Goal: Task Accomplishment & Management: Use online tool/utility

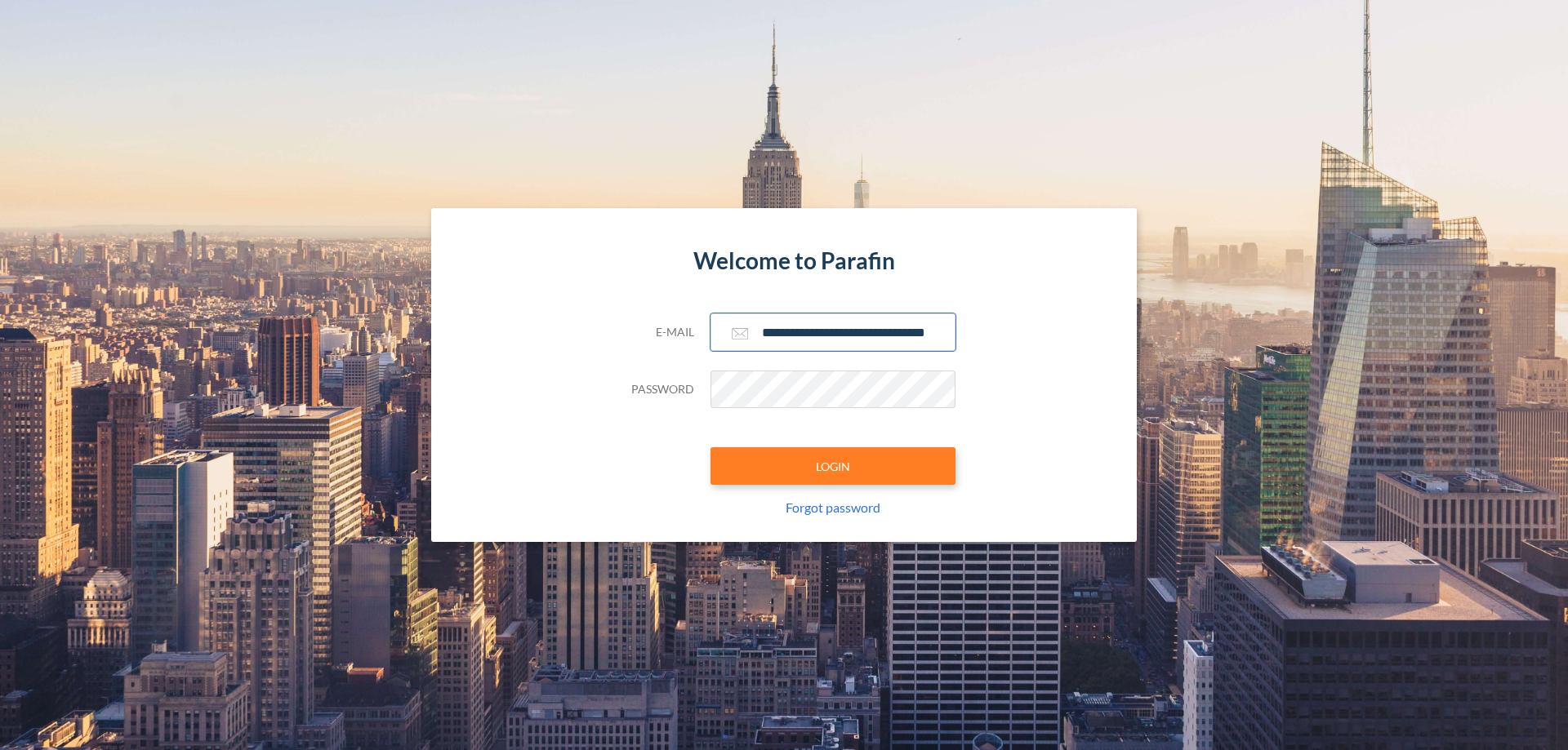
scroll to position [0, 26]
type input "**********"
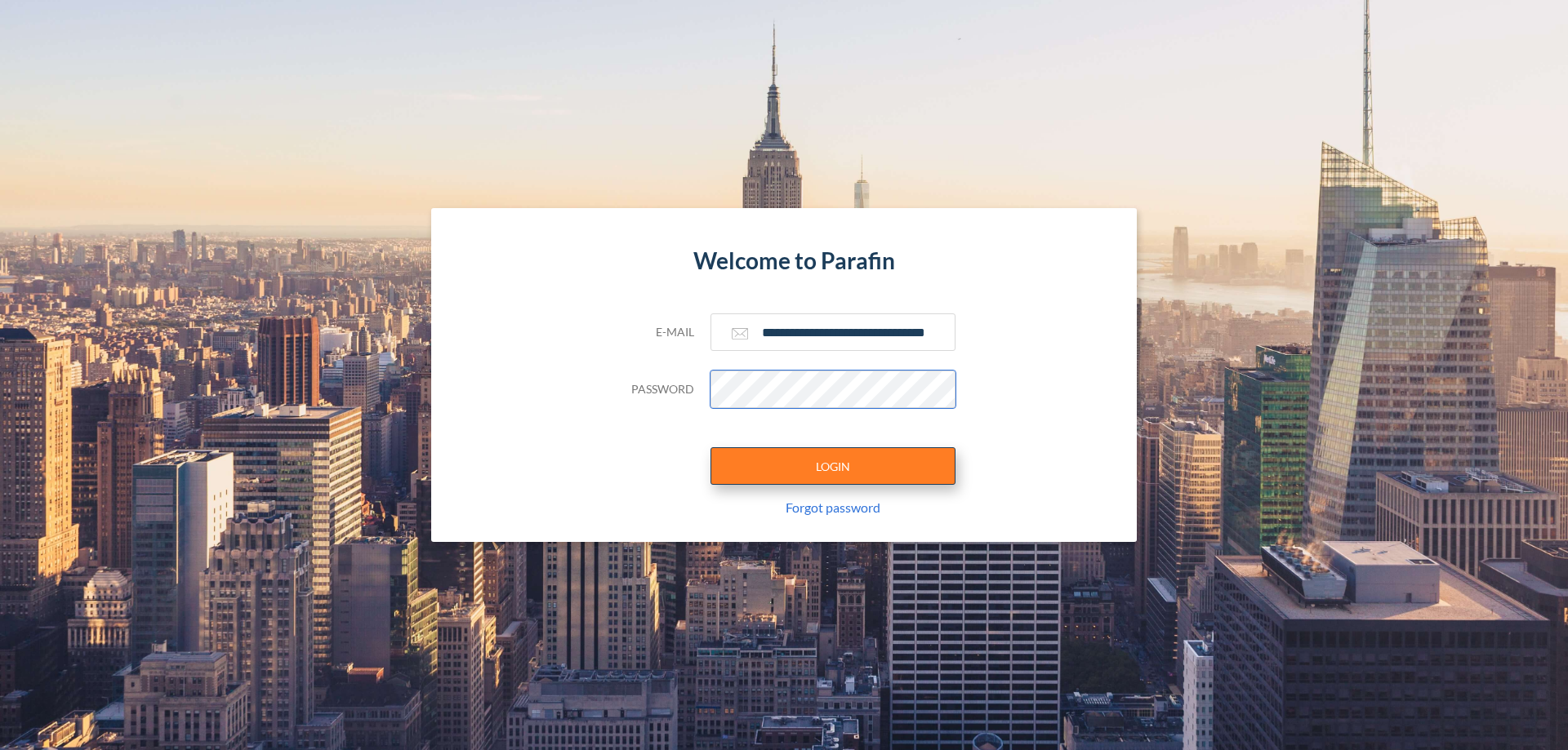
scroll to position [0, 0]
click at [833, 466] on button "LOGIN" at bounding box center [833, 466] width 245 height 38
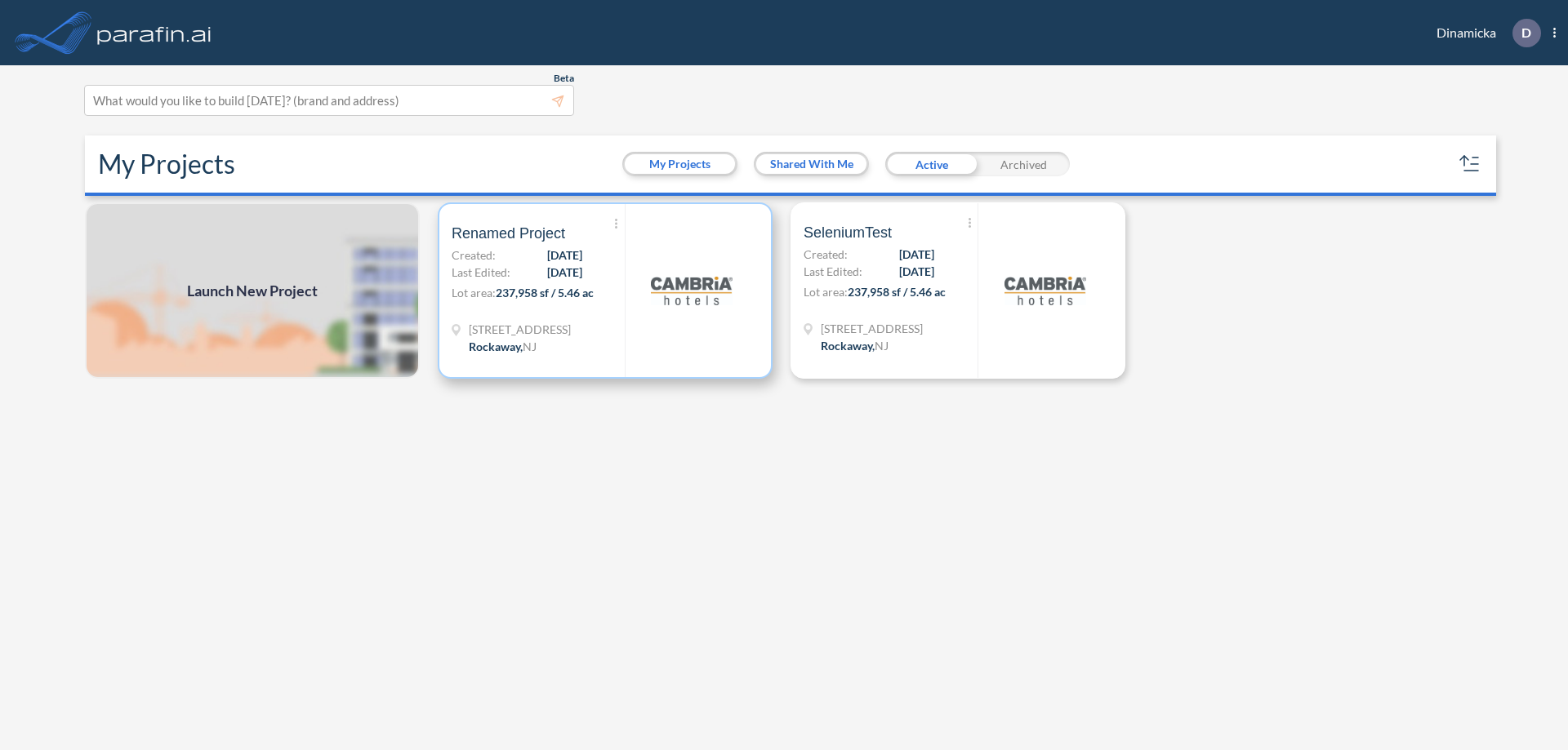
scroll to position [4, 0]
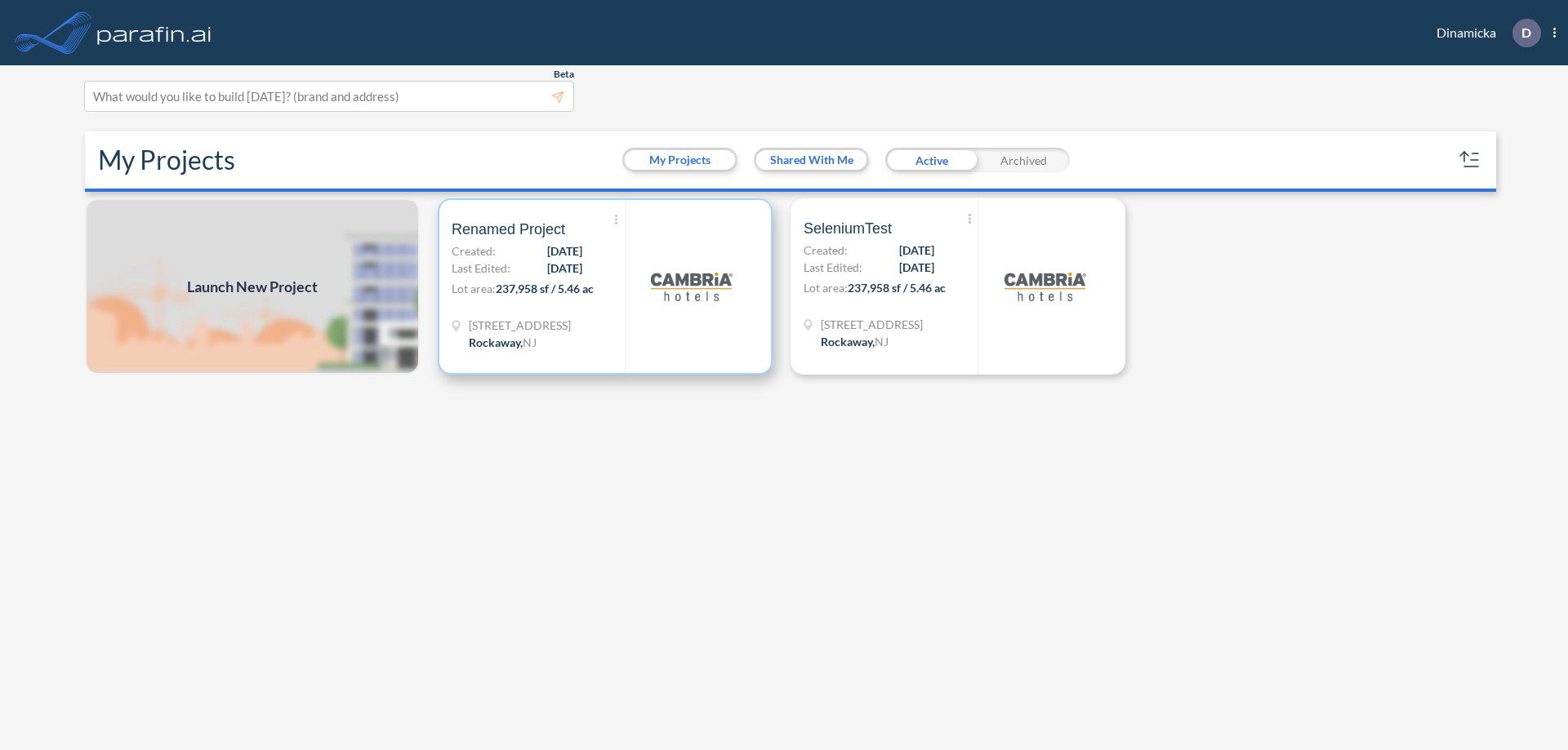
click at [605, 287] on p "Lot area: 237,958 sf / 5.46 ac" at bounding box center [538, 292] width 173 height 24
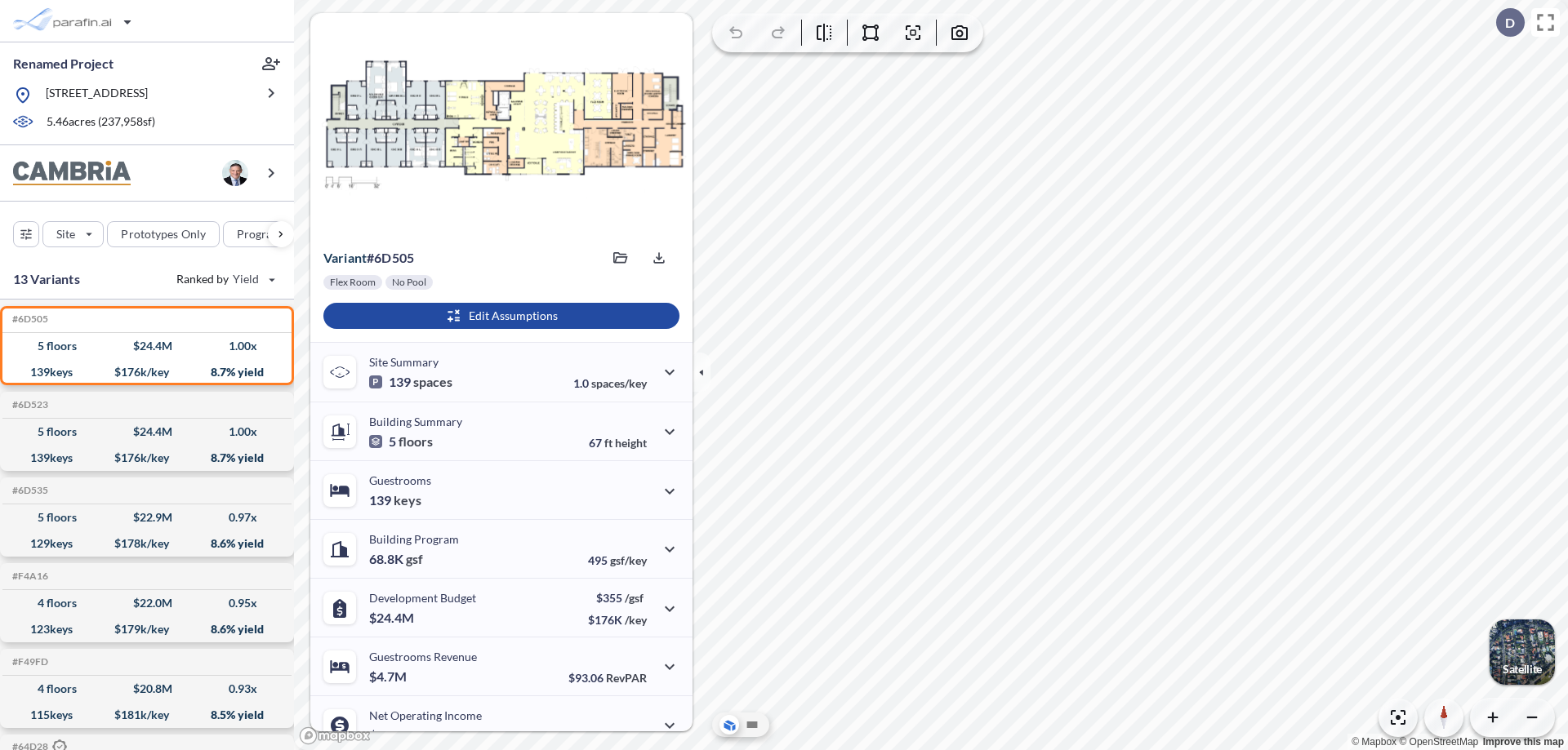
scroll to position [82, 0]
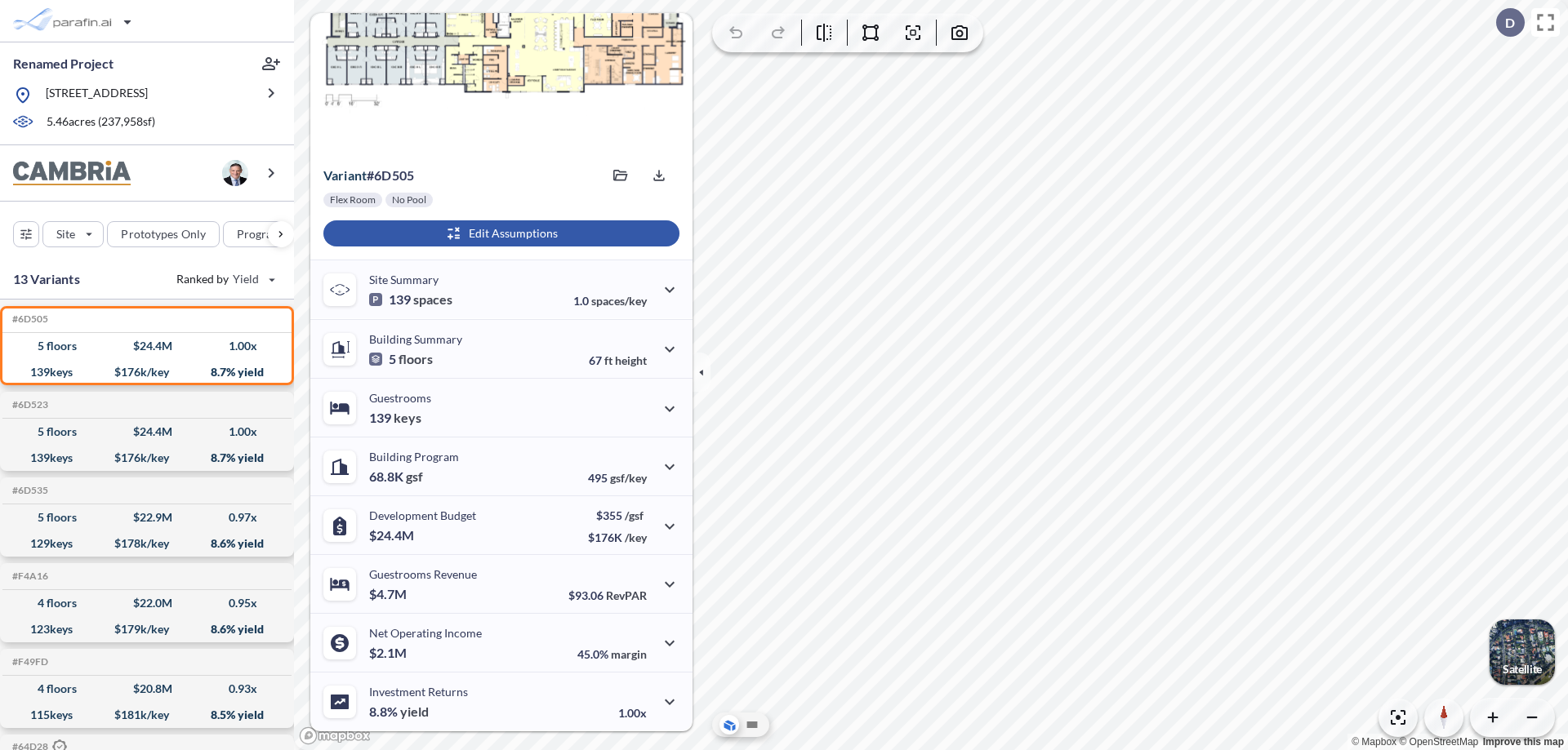
click at [499, 233] on div "button" at bounding box center [501, 233] width 356 height 26
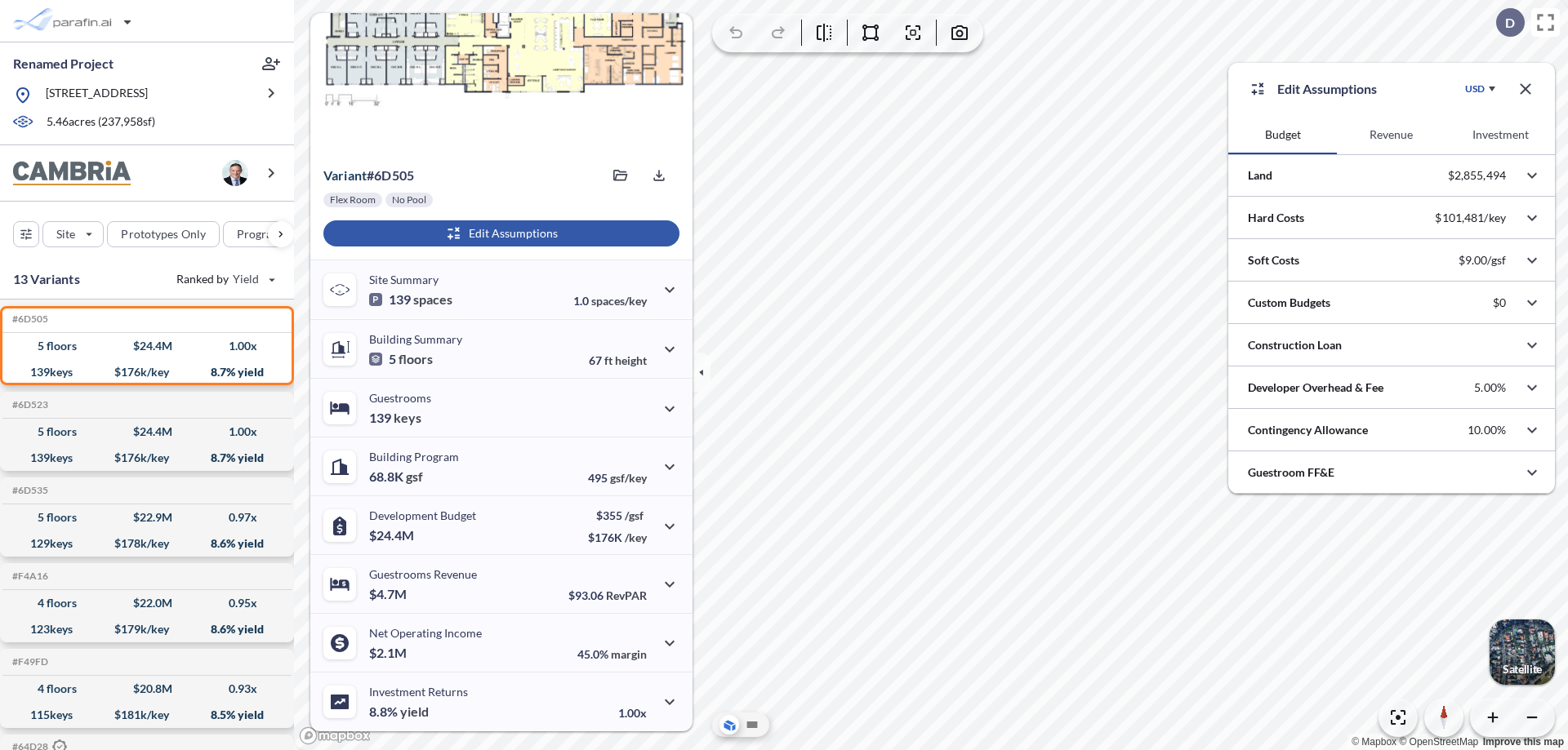
click at [1500, 134] on button "Investment" at bounding box center [1500, 135] width 109 height 40
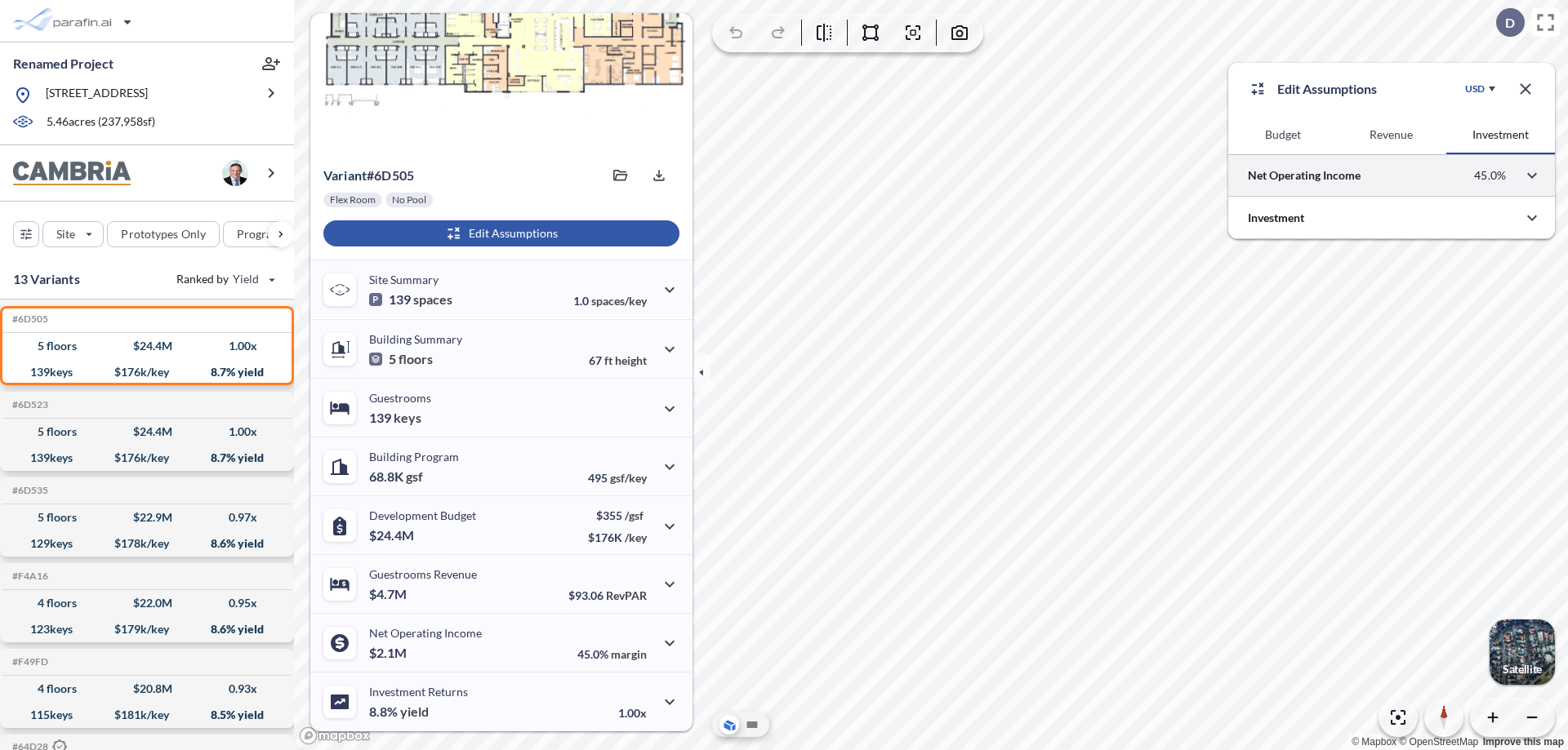
click at [1392, 176] on div at bounding box center [1392, 175] width 326 height 42
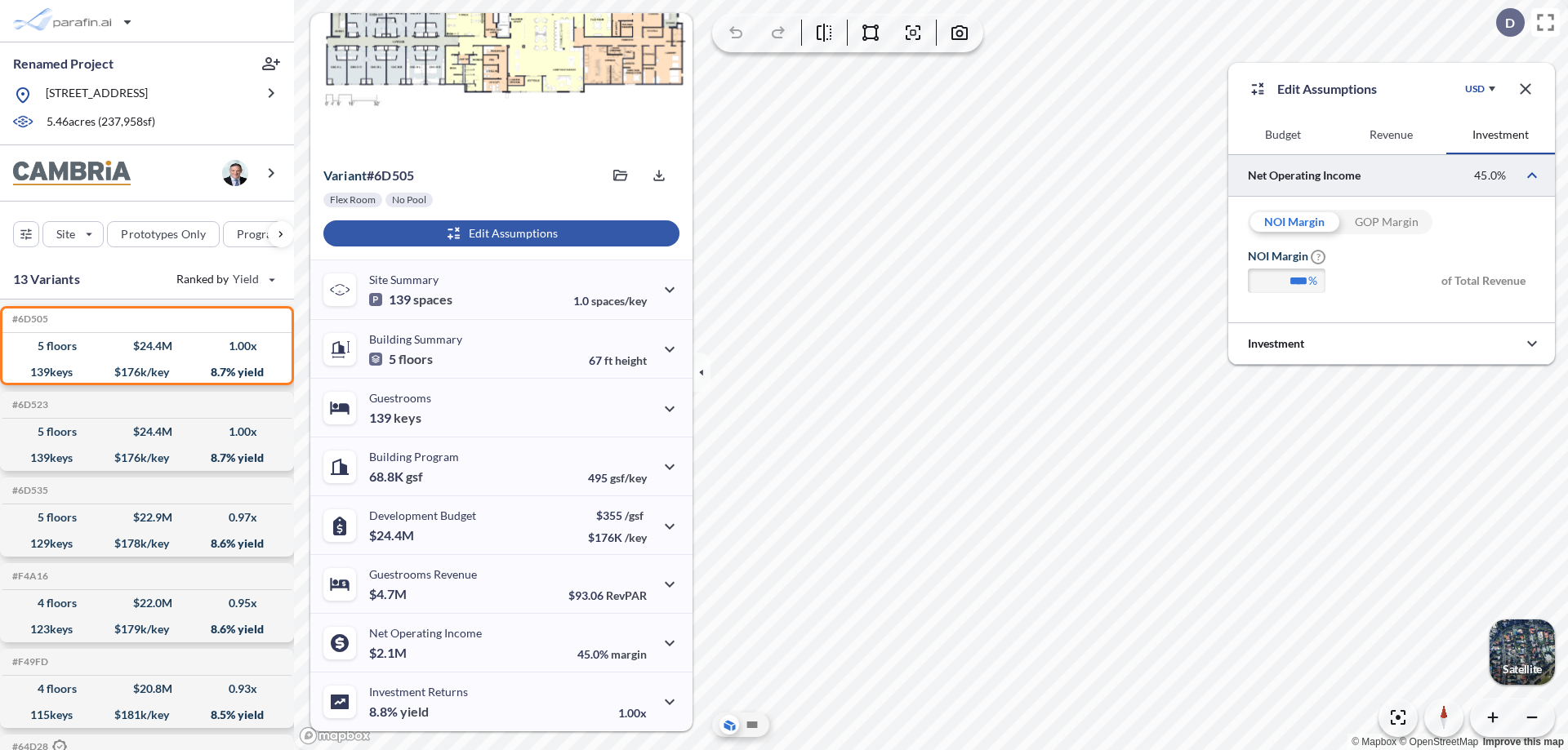
click at [1386, 222] on div "GOP Margin" at bounding box center [1386, 223] width 92 height 25
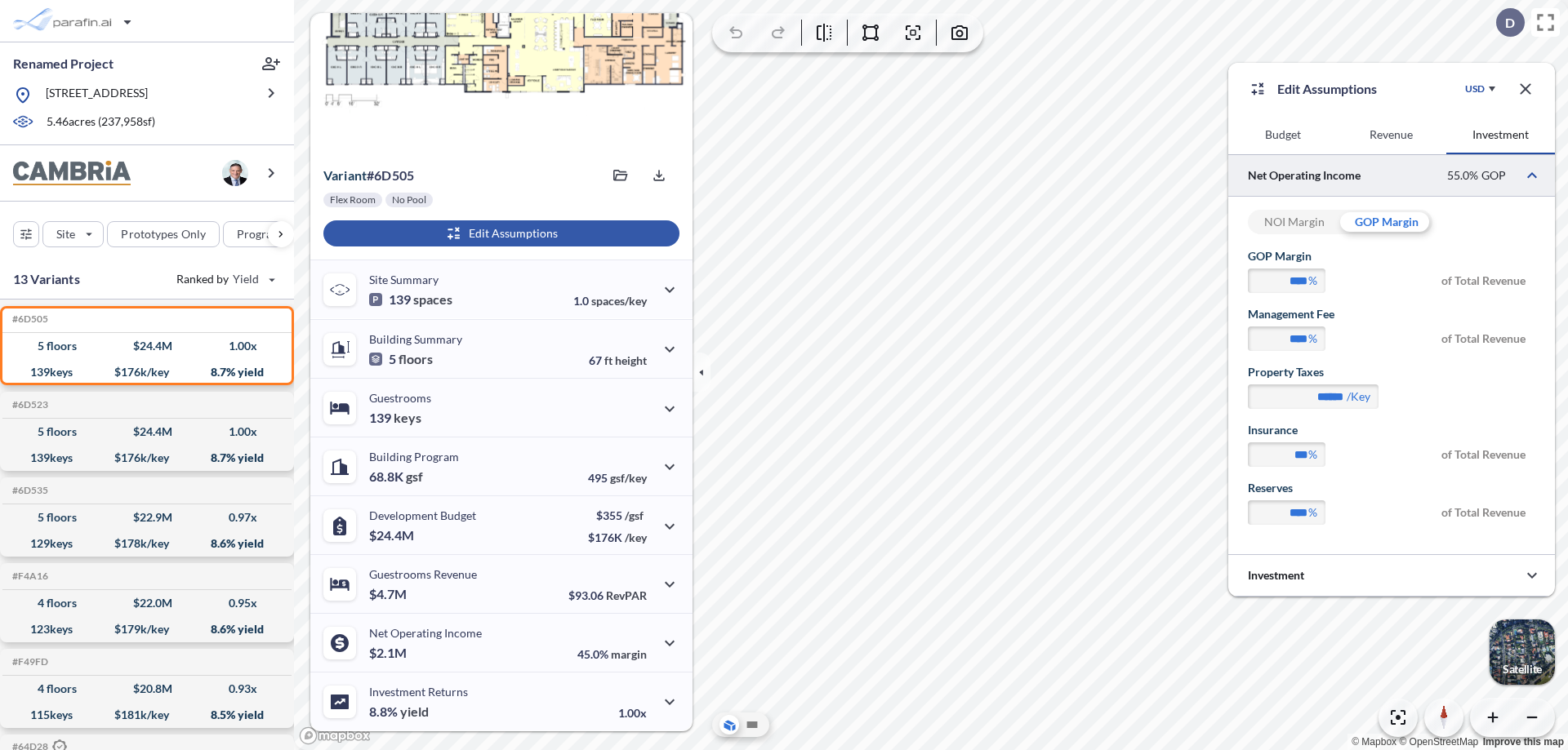
type input "****"
